Goal: Download file/media

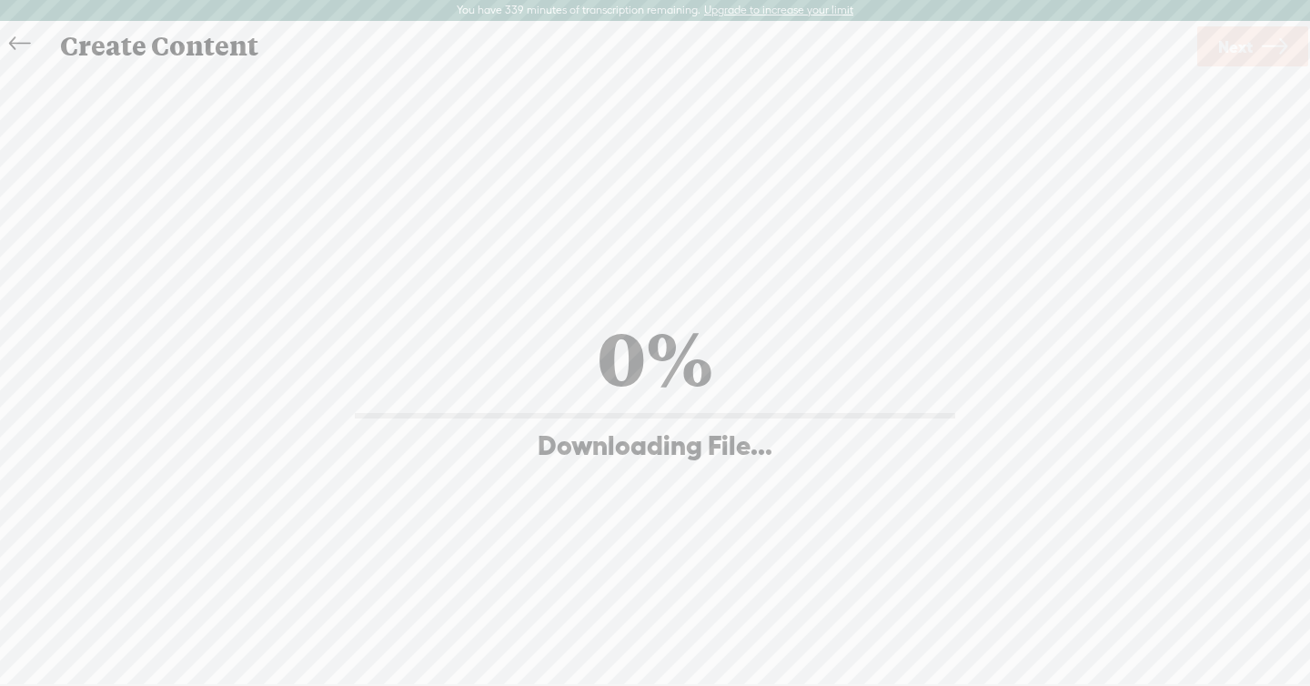
scroll to position [1, 0]
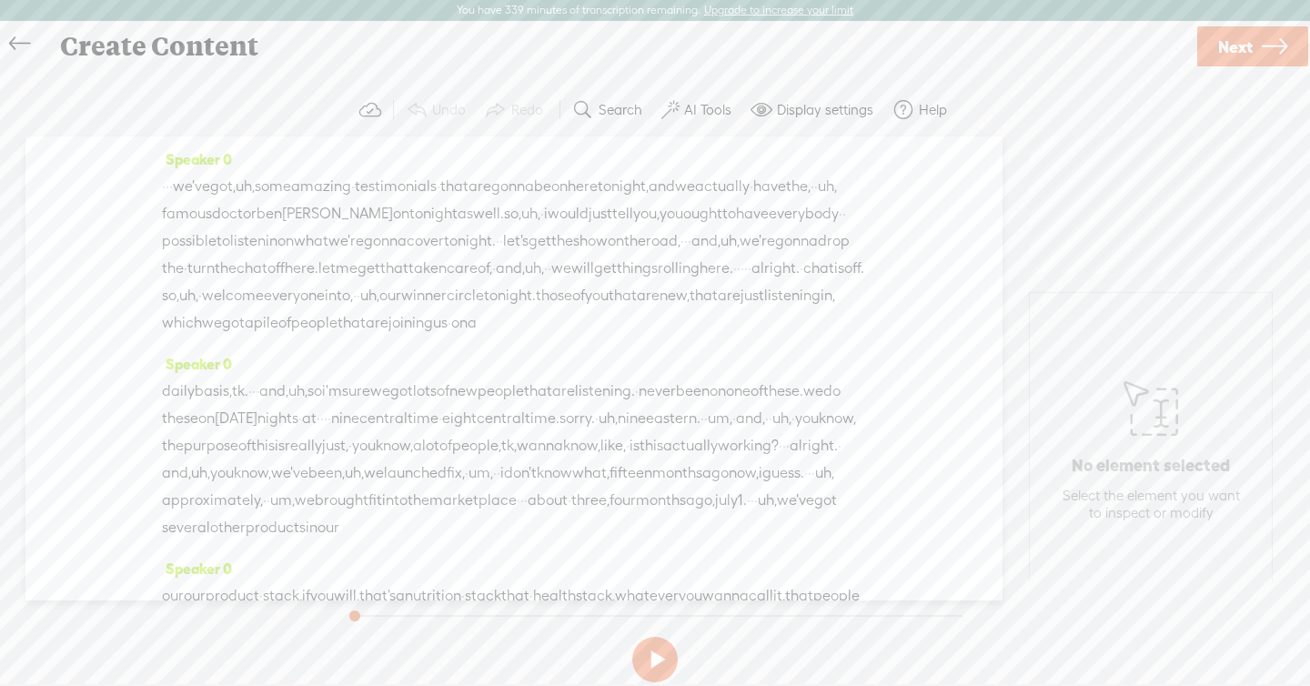
scroll to position [24557, 0]
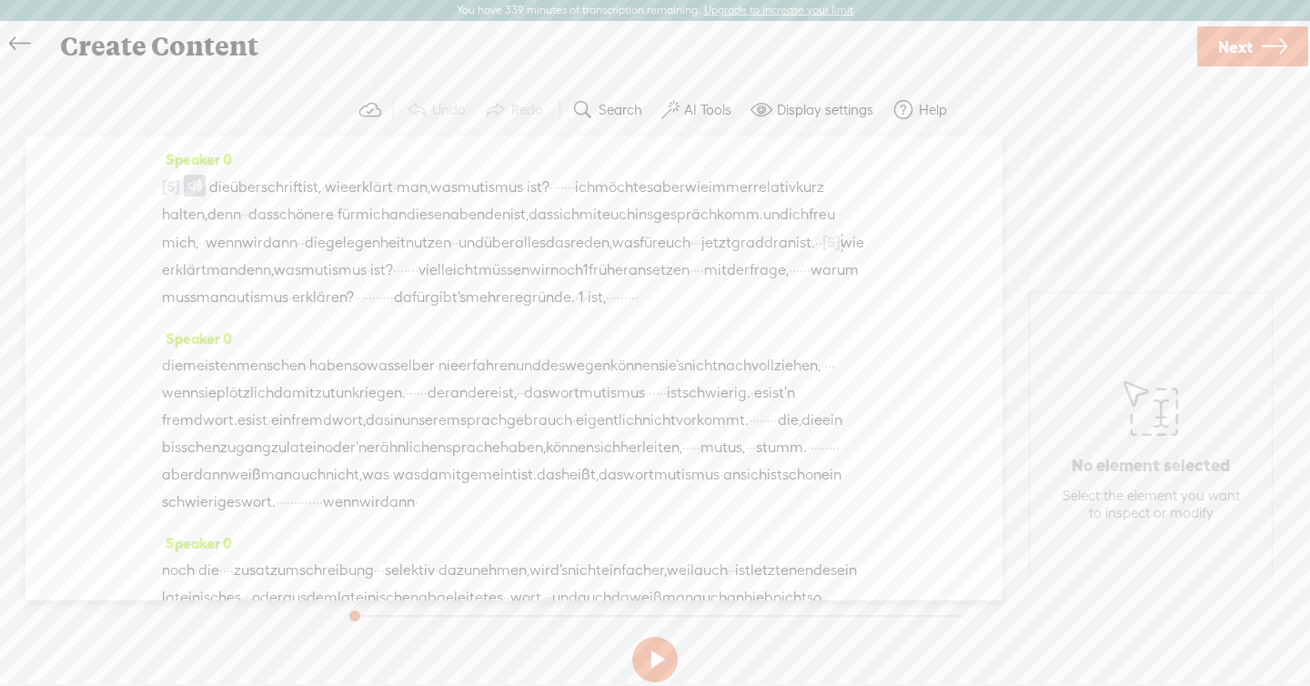
click at [593, 284] on span "früher" at bounding box center [609, 270] width 40 height 27
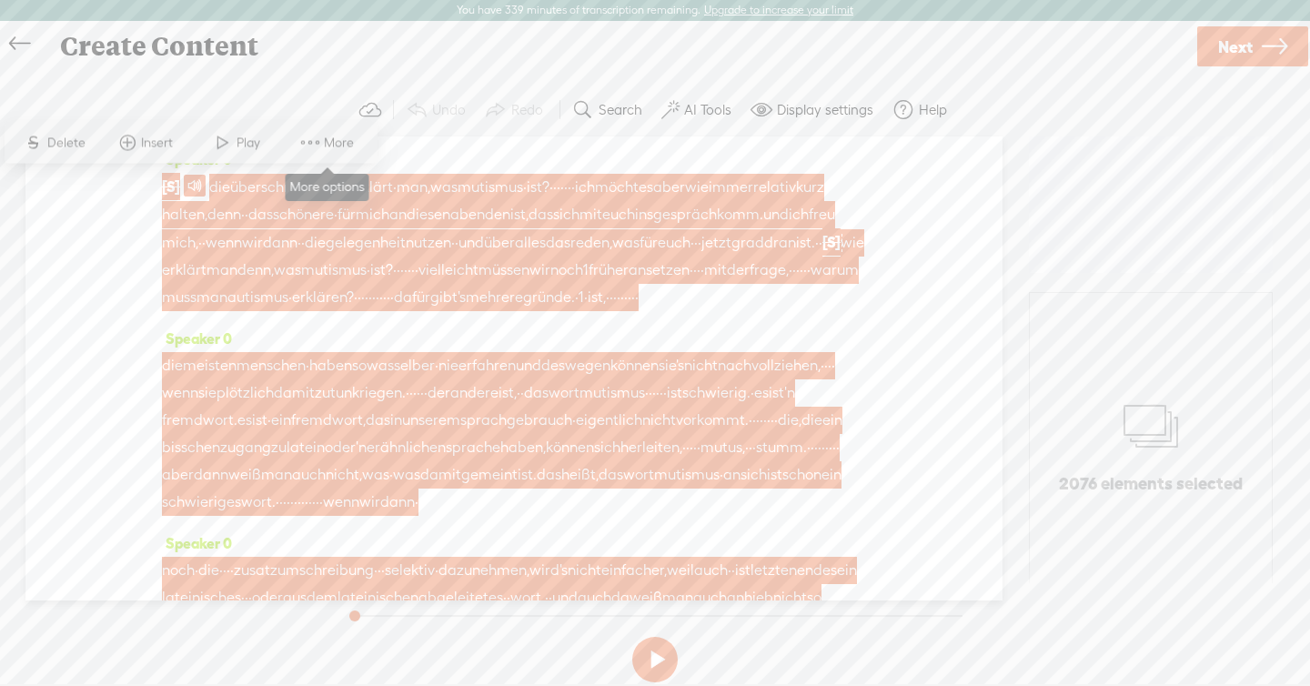
click at [339, 134] on span "More" at bounding box center [341, 143] width 35 height 18
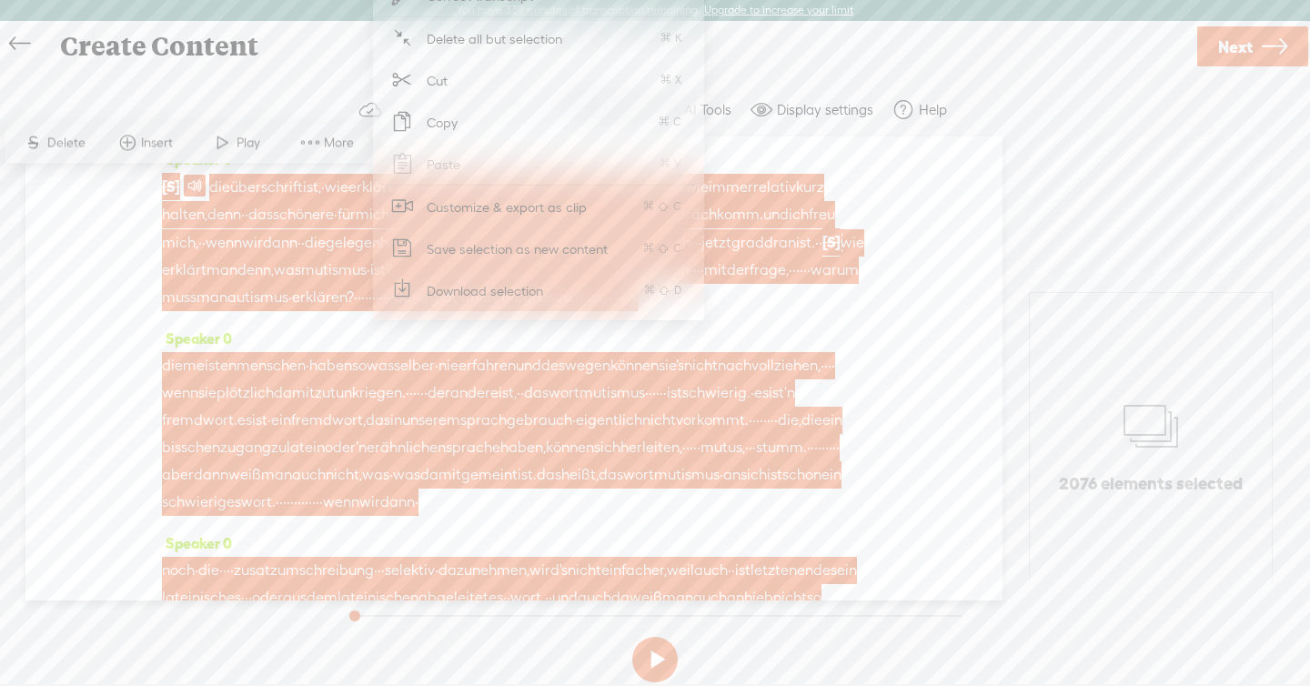
click at [494, 277] on span "Download selection" at bounding box center [485, 290] width 188 height 41
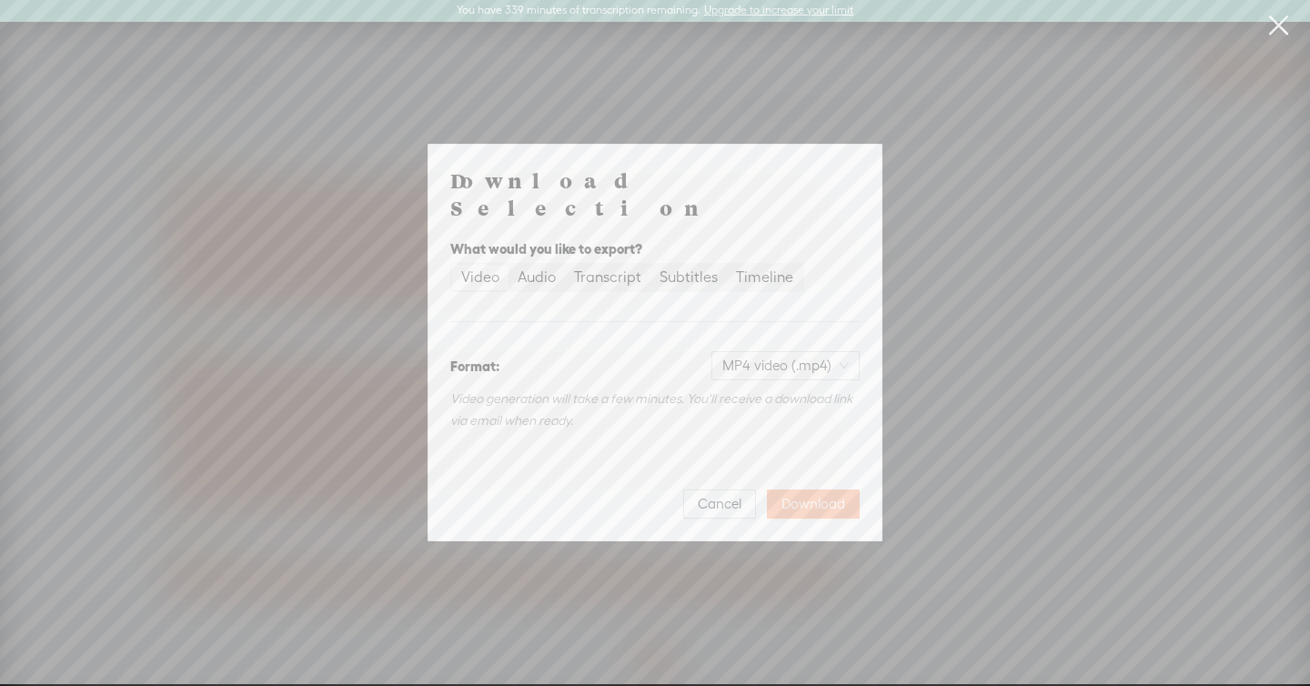
click at [815, 490] on button "Download" at bounding box center [813, 504] width 93 height 29
